Goal: Use online tool/utility: Utilize a website feature to perform a specific function

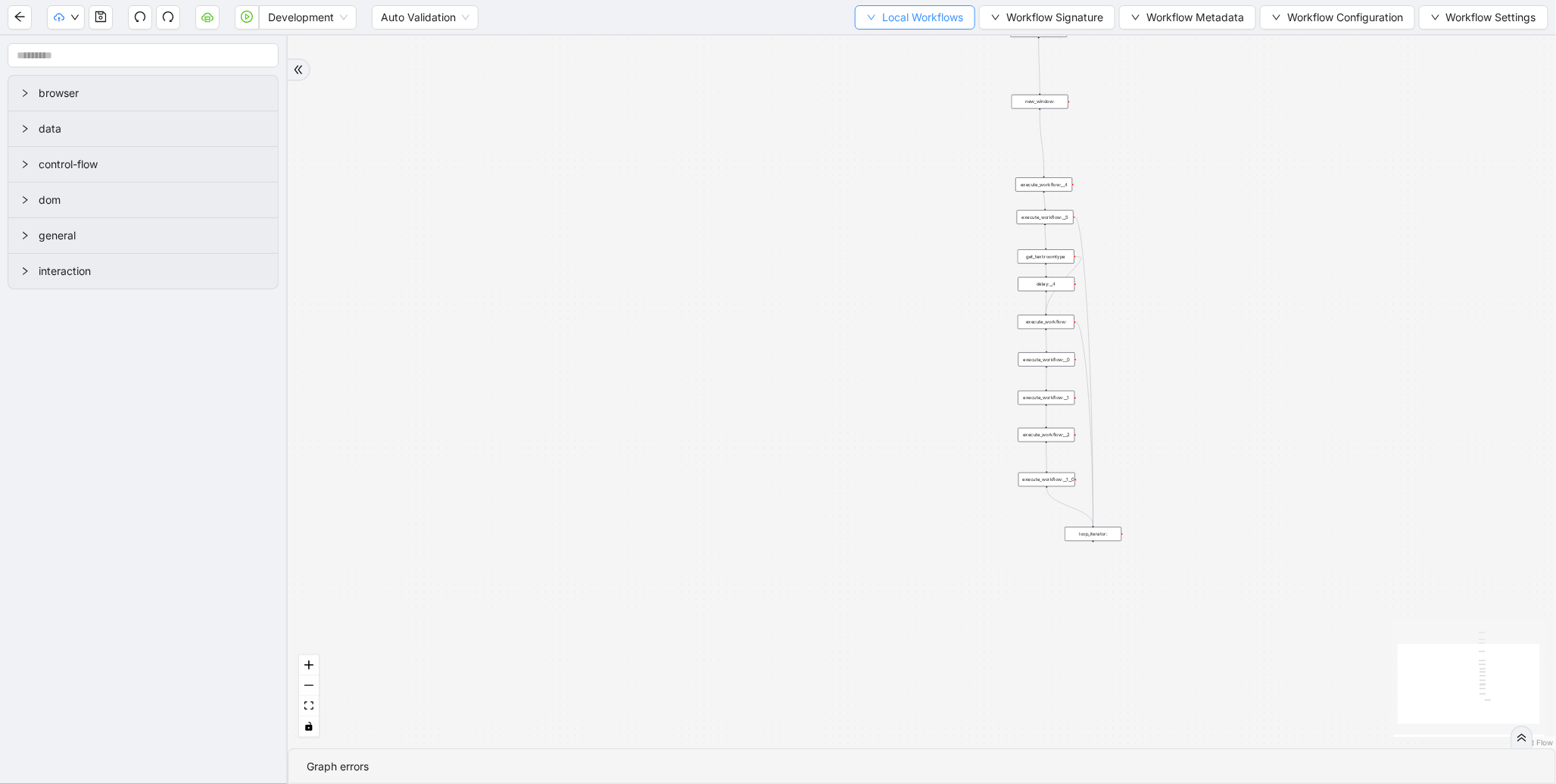
click at [869, 9] on button "Local Workflows" at bounding box center [914, 17] width 120 height 24
click at [872, 40] on span "Select" at bounding box center [908, 46] width 98 height 16
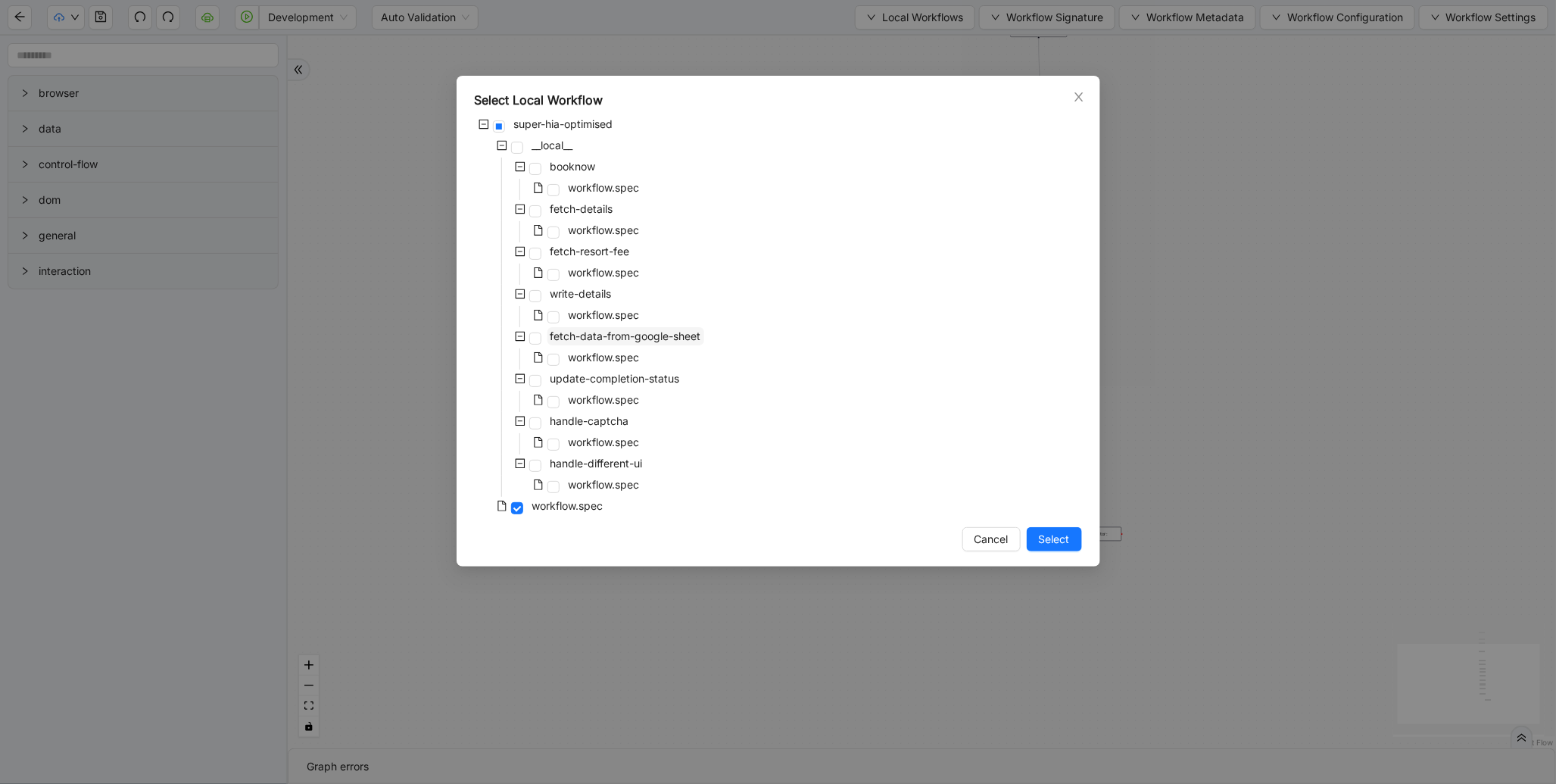
click at [619, 339] on span "fetch-data-from-google-sheet" at bounding box center [626, 336] width 151 height 13
click at [1046, 539] on span "Select" at bounding box center [1054, 539] width 31 height 16
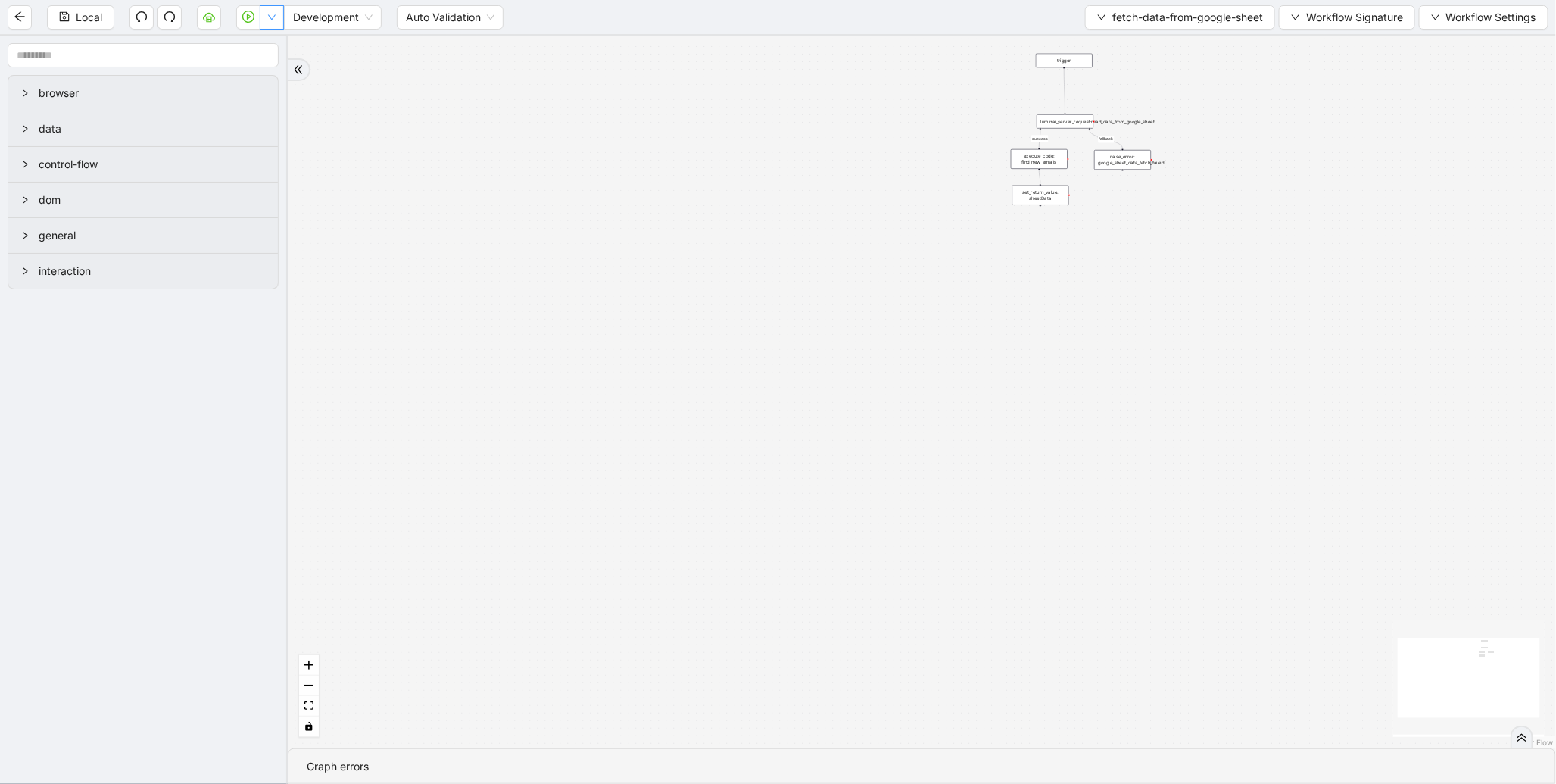
click at [275, 25] on button "button" at bounding box center [272, 17] width 24 height 24
click at [265, 41] on span "Run local workflow" at bounding box center [222, 46] width 92 height 16
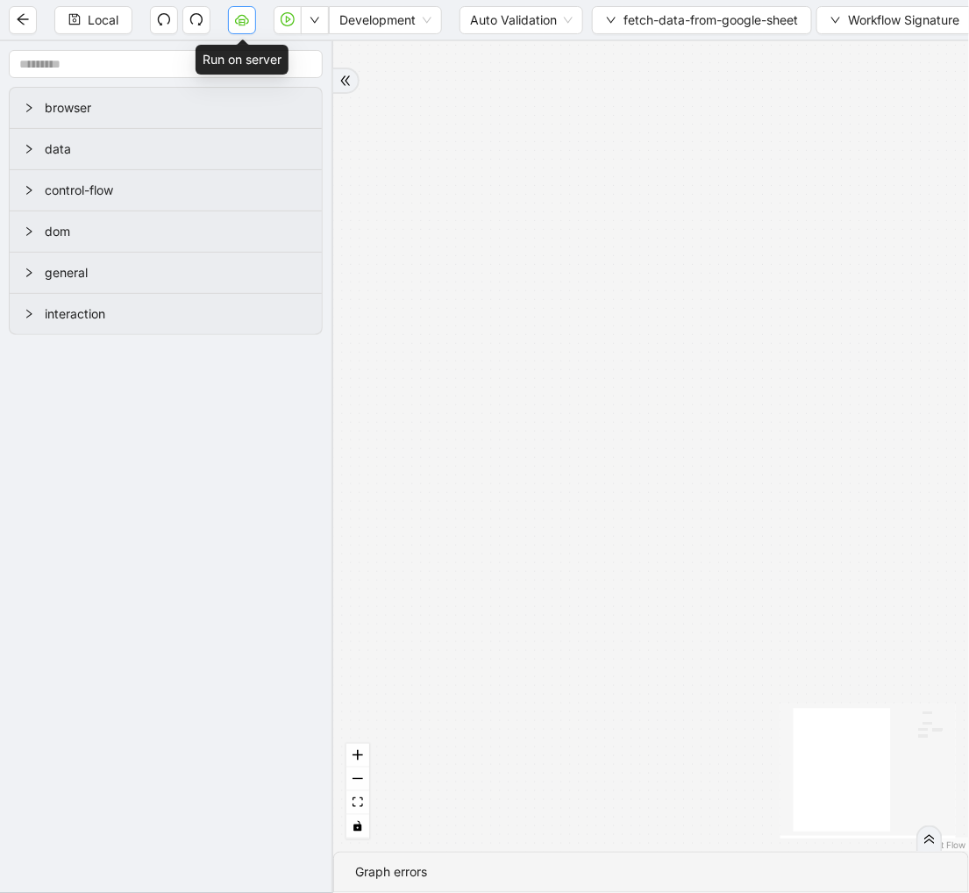
click at [243, 19] on icon "cloud-server" at bounding box center [242, 21] width 6 height 6
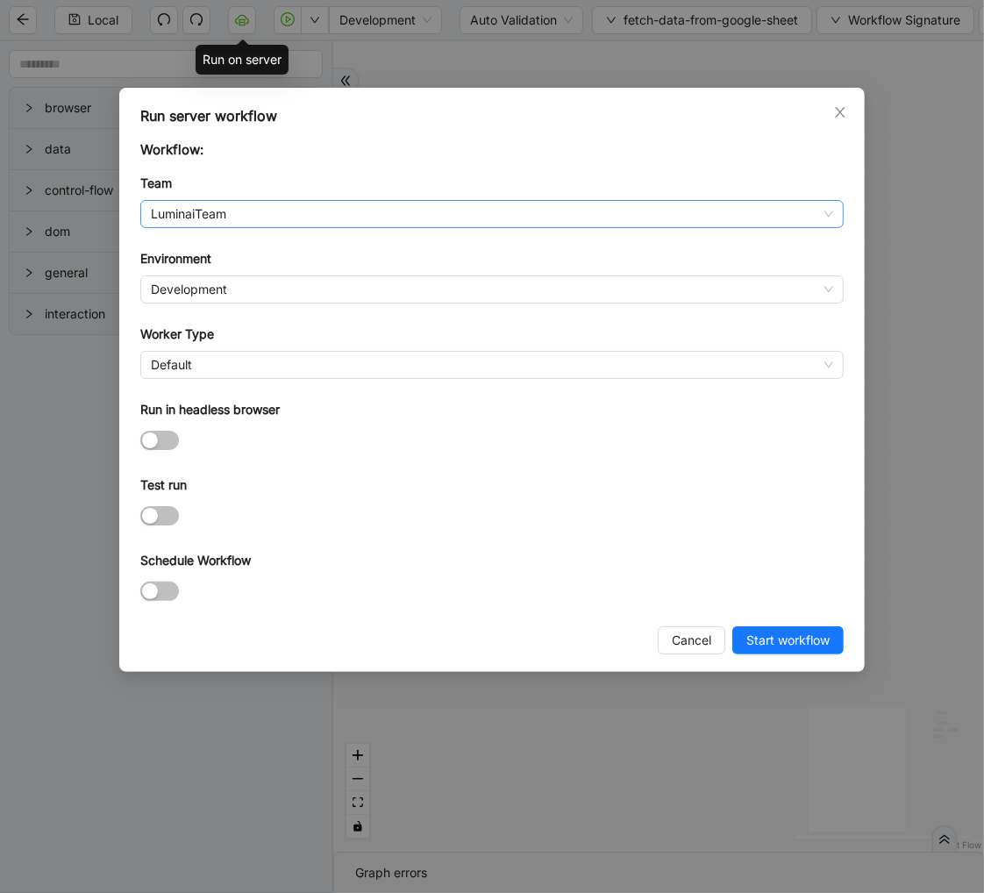
click at [215, 217] on span "LuminaiTeam" at bounding box center [492, 214] width 682 height 26
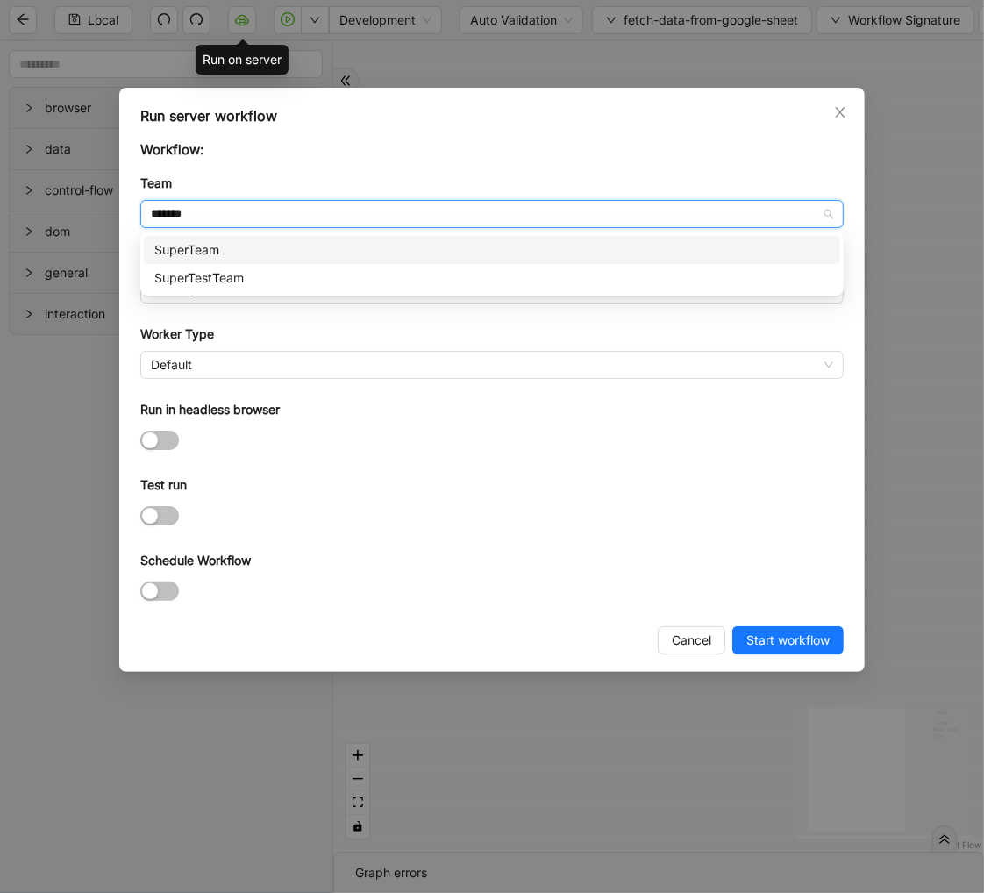
type input "********"
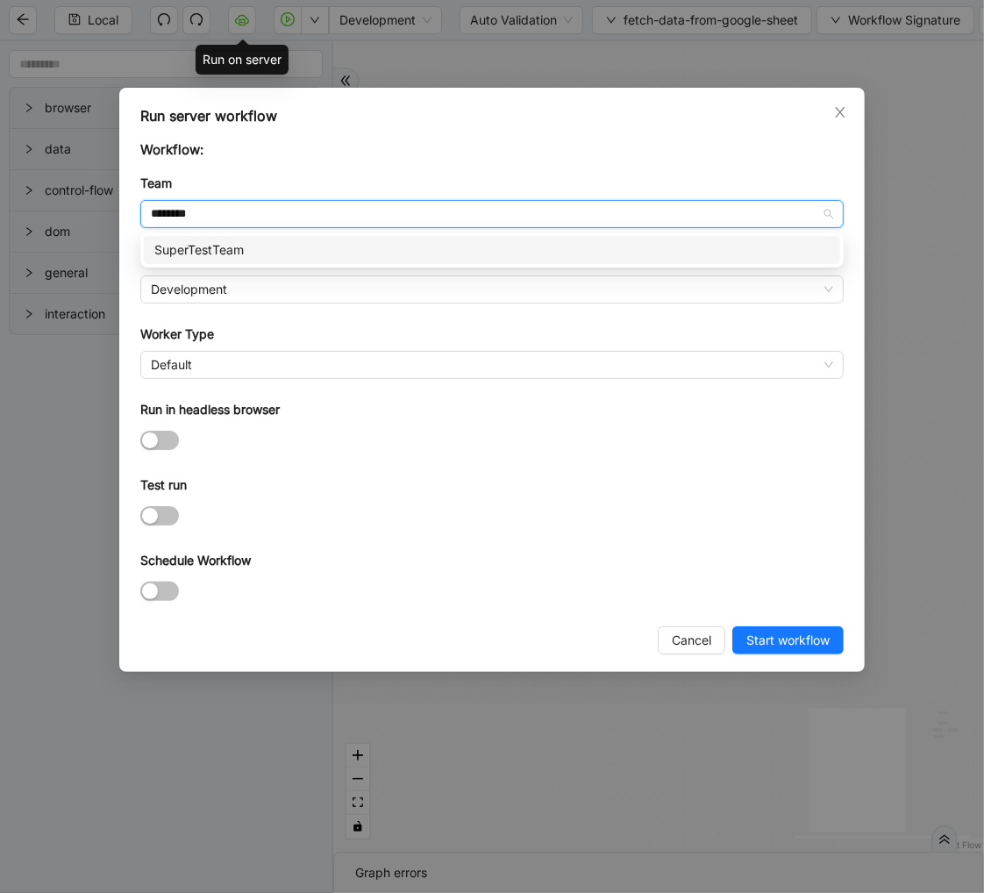
click at [205, 246] on div "SuperTestTeam" at bounding box center [491, 249] width 675 height 19
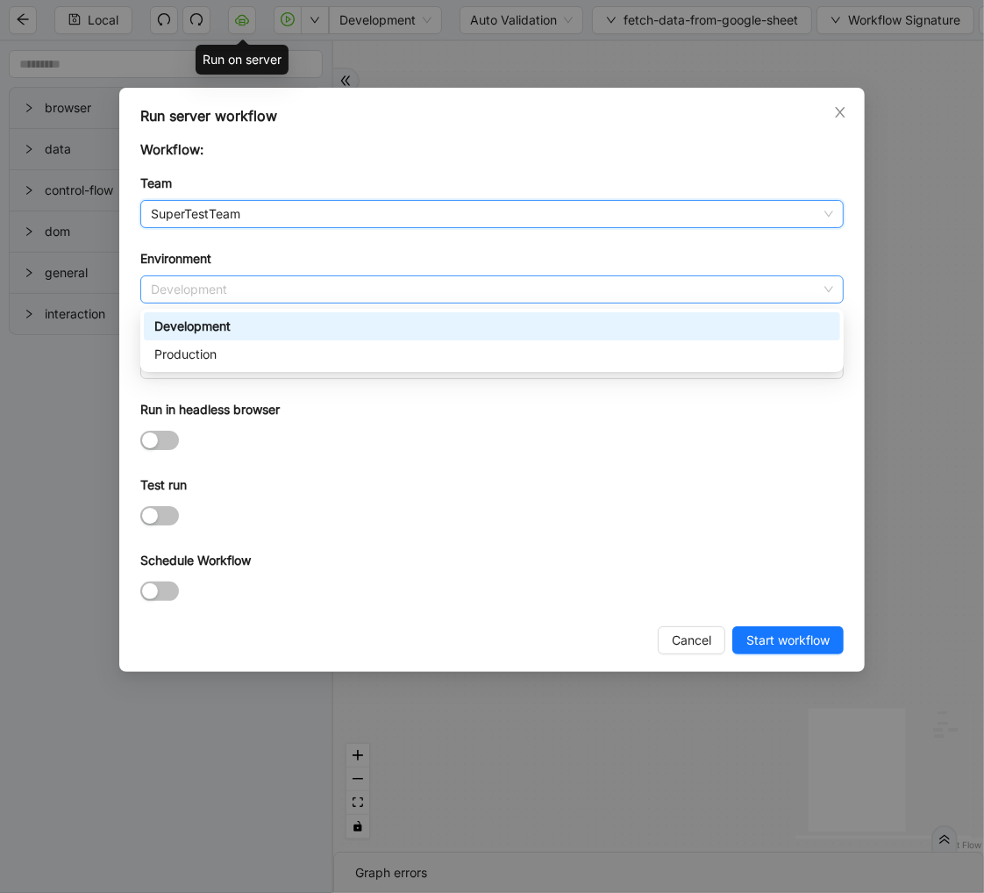
click at [196, 288] on span "Development" at bounding box center [492, 289] width 682 height 26
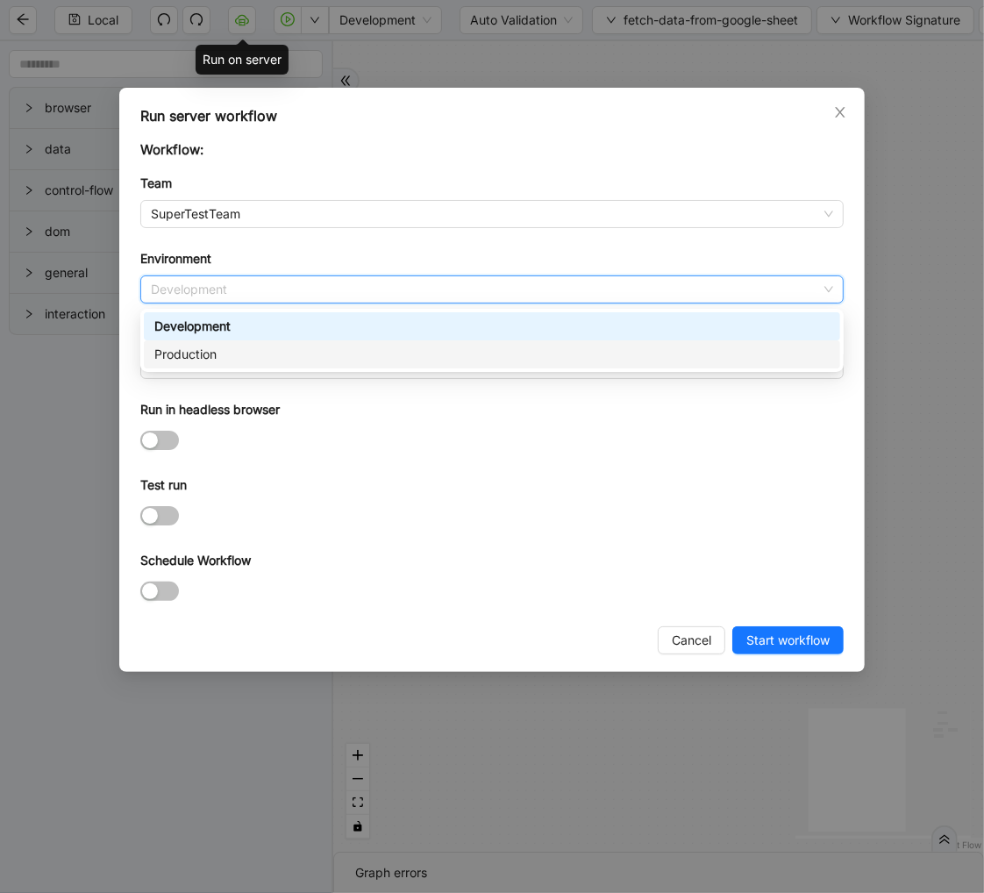
click at [194, 343] on div "Production" at bounding box center [492, 354] width 696 height 28
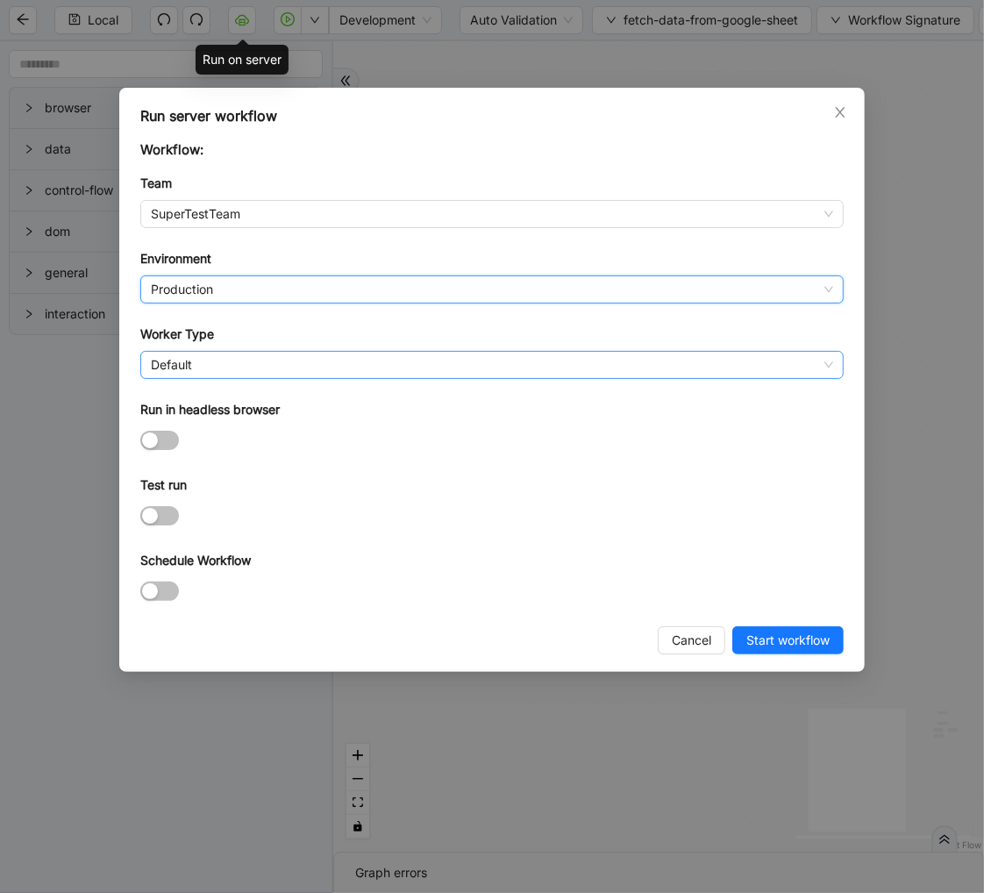
click at [191, 360] on span "Default" at bounding box center [492, 365] width 682 height 26
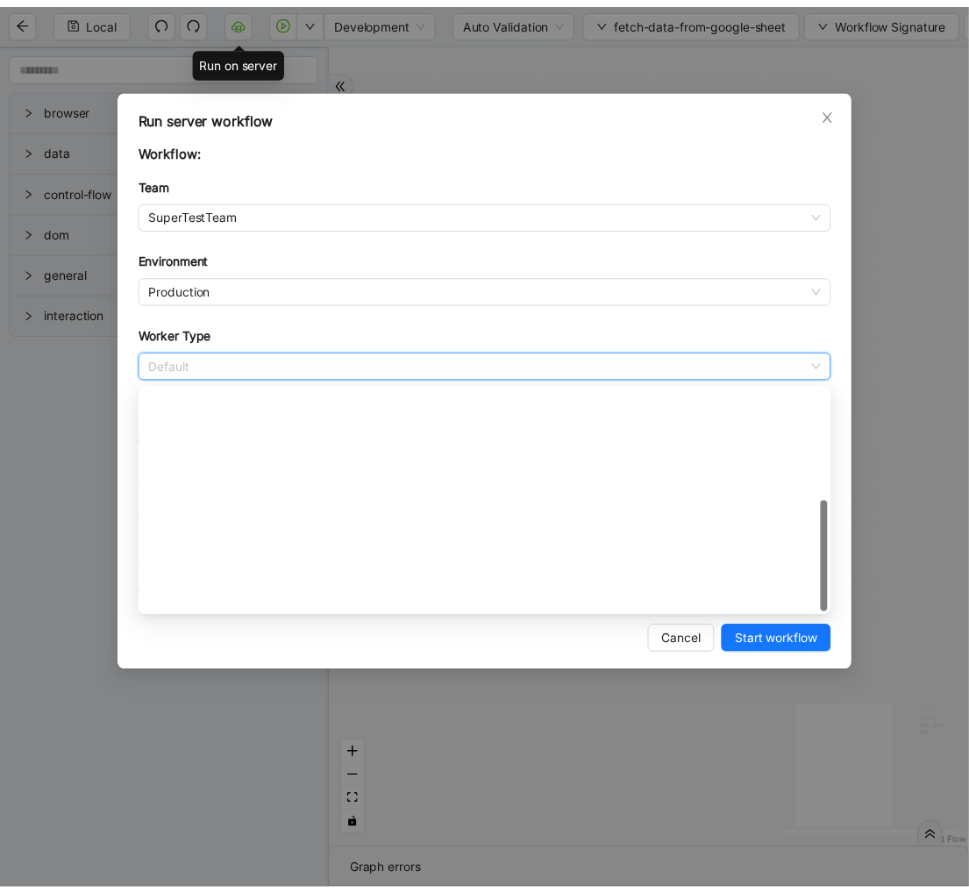
scroll to position [252, 0]
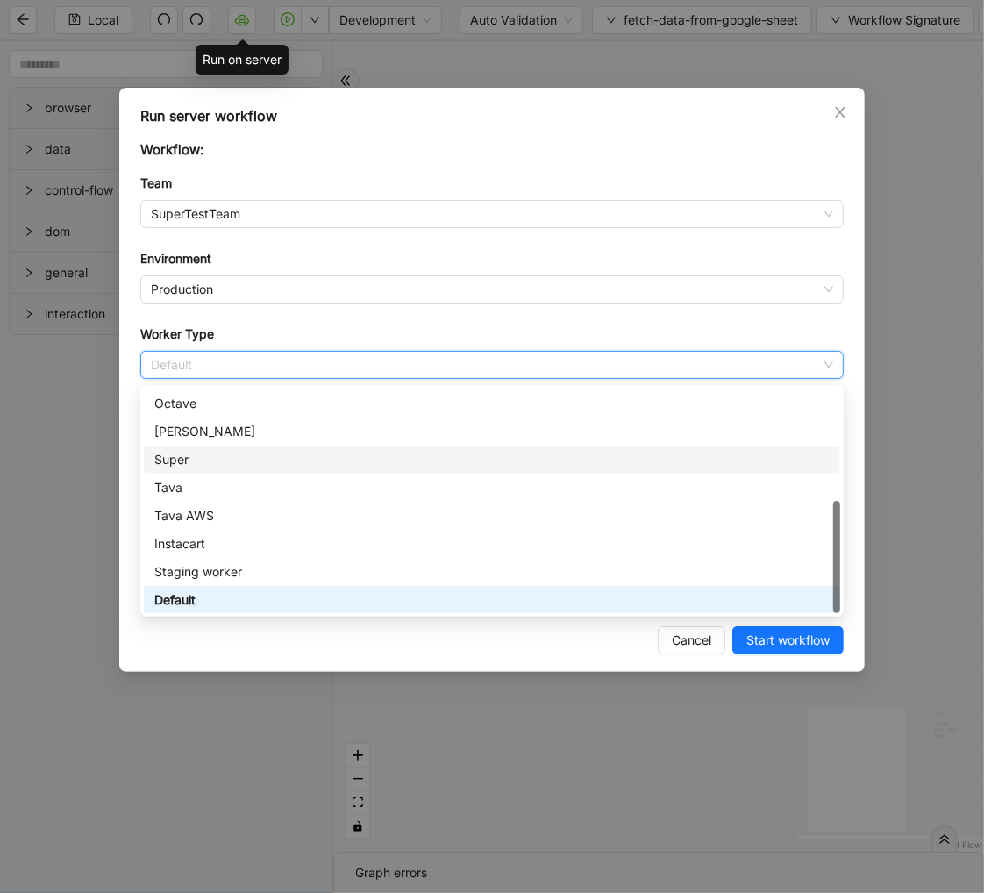
click at [184, 451] on div "Super" at bounding box center [491, 459] width 675 height 19
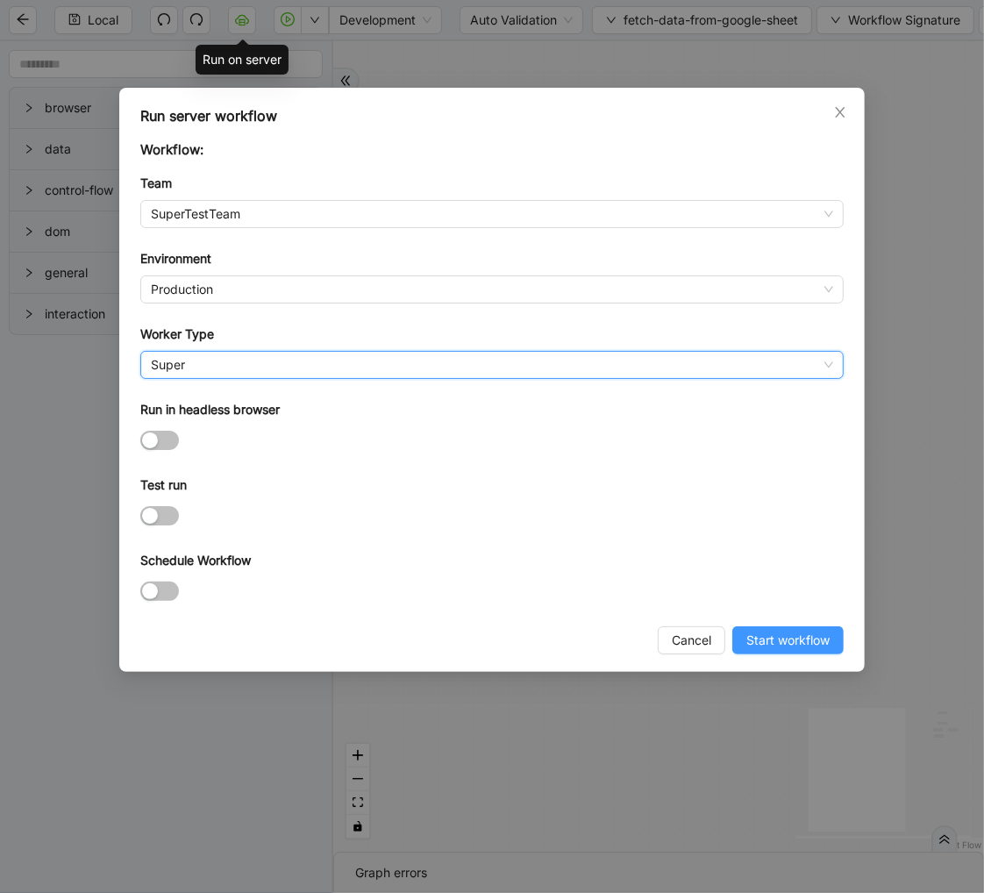
click at [781, 638] on span "Start workflow" at bounding box center [787, 640] width 83 height 19
